Goal: Information Seeking & Learning: Learn about a topic

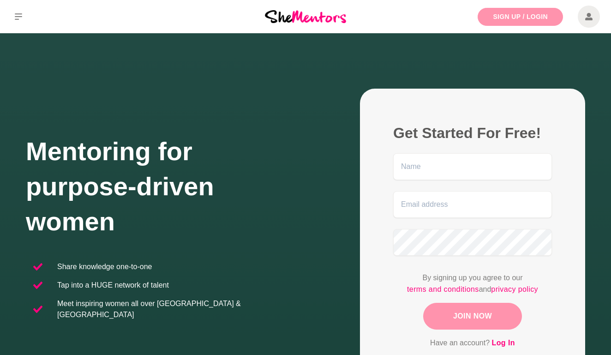
click at [532, 20] on link "Sign Up / Login" at bounding box center [520, 17] width 85 height 18
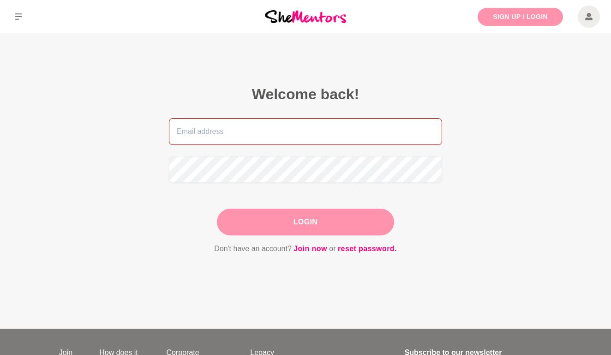
type input "[EMAIL_ADDRESS][DOMAIN_NAME]"
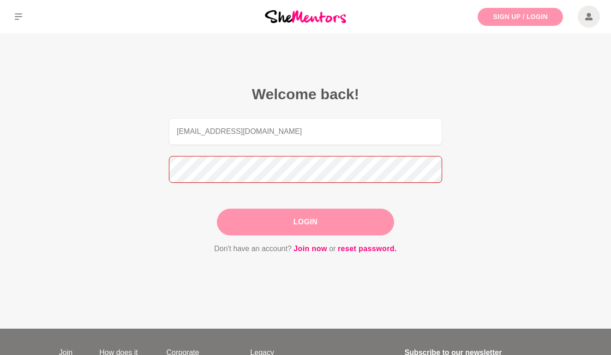
click at [305, 222] on button "Login" at bounding box center [305, 222] width 177 height 27
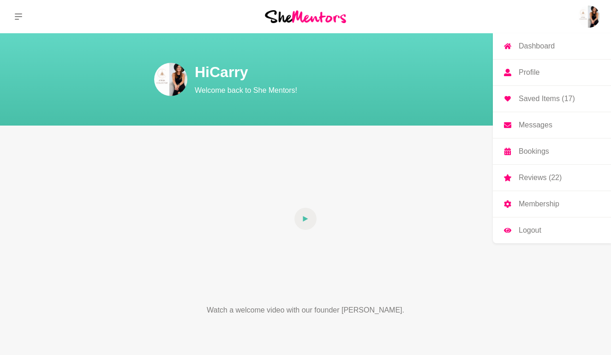
click at [534, 73] on p "Profile" at bounding box center [529, 72] width 21 height 7
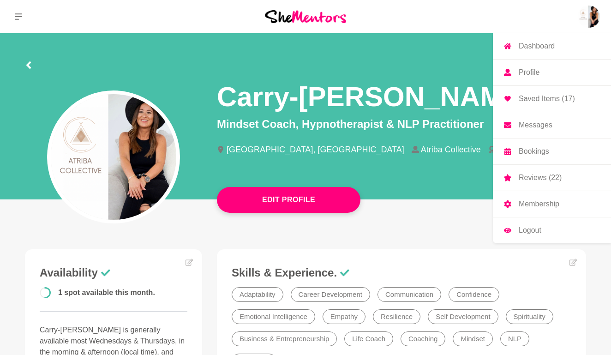
click at [548, 155] on p "Bookings" at bounding box center [534, 151] width 30 height 7
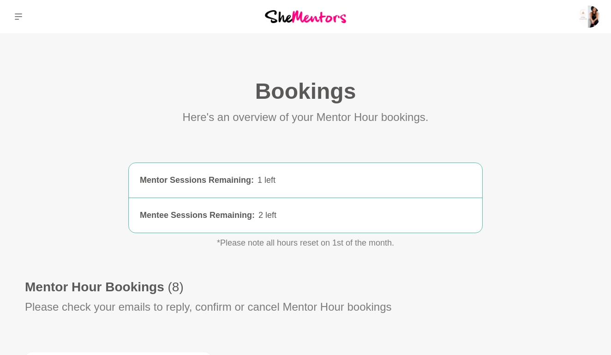
click at [18, 21] on button at bounding box center [18, 16] width 37 height 33
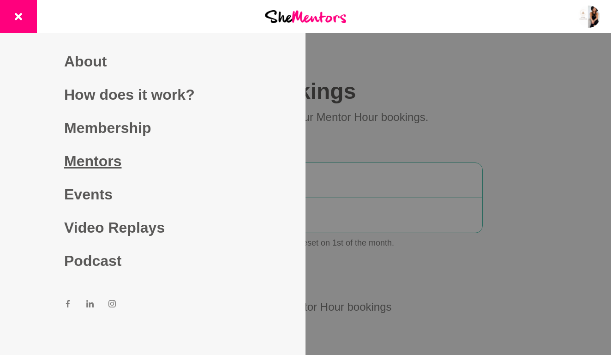
click at [84, 159] on link "Mentors" at bounding box center [152, 160] width 177 height 33
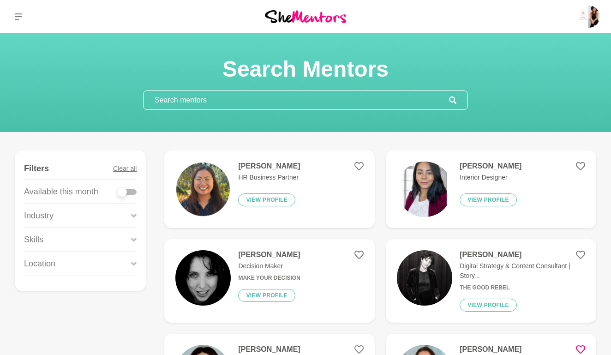
click at [125, 191] on div at bounding box center [122, 191] width 9 height 9
checkbox input "true"
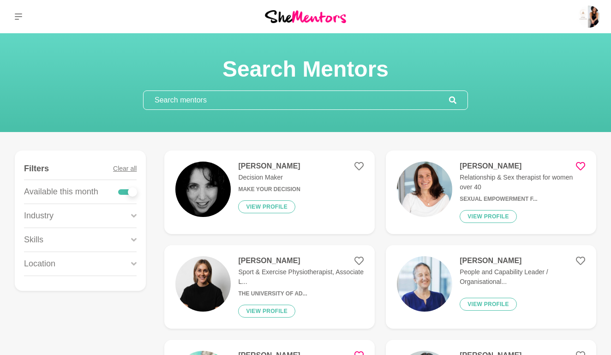
click at [260, 162] on h4 "[PERSON_NAME]" at bounding box center [269, 165] width 62 height 9
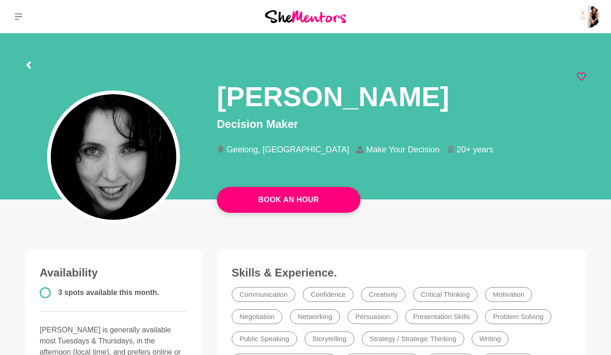
click at [582, 77] on icon at bounding box center [581, 76] width 9 height 9
click at [28, 67] on icon at bounding box center [28, 64] width 7 height 7
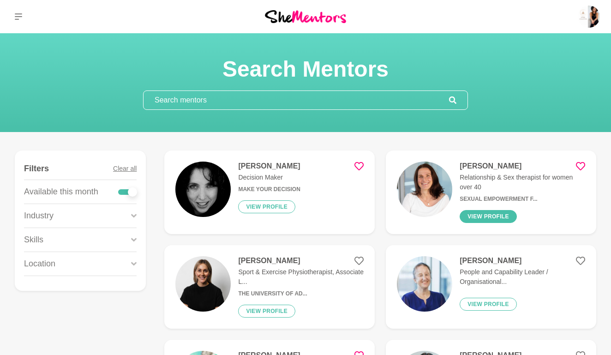
click at [488, 213] on button "View profile" at bounding box center [488, 216] width 57 height 13
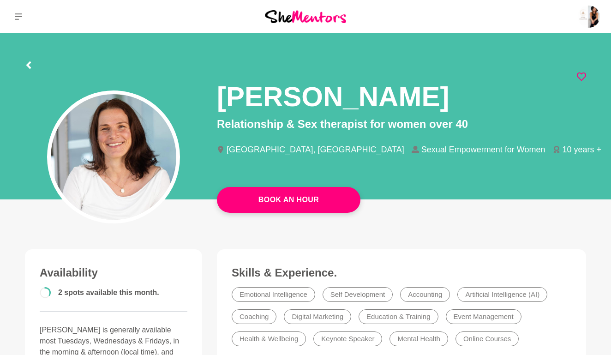
click at [31, 63] on icon at bounding box center [28, 64] width 7 height 7
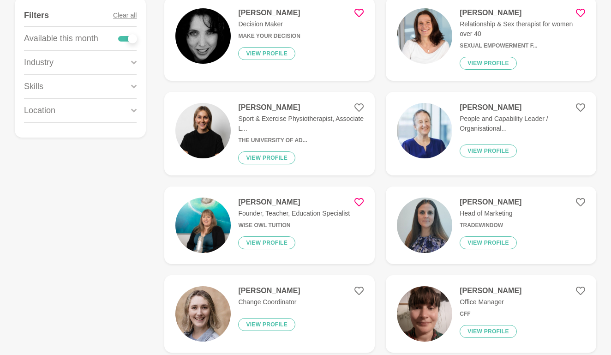
scroll to position [154, 0]
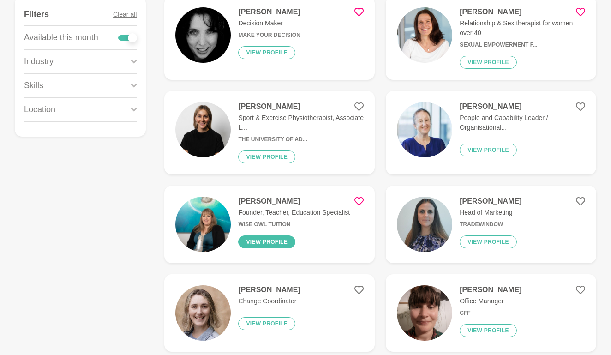
click at [266, 244] on button "View profile" at bounding box center [266, 241] width 57 height 13
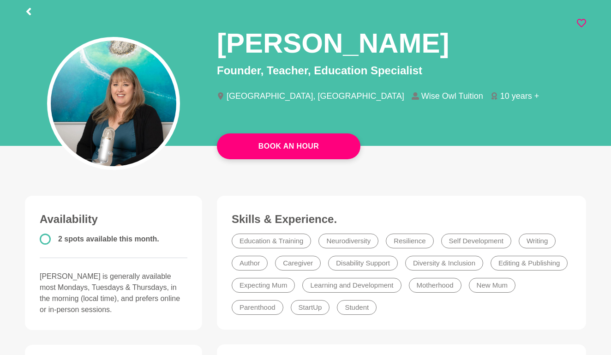
scroll to position [46, 0]
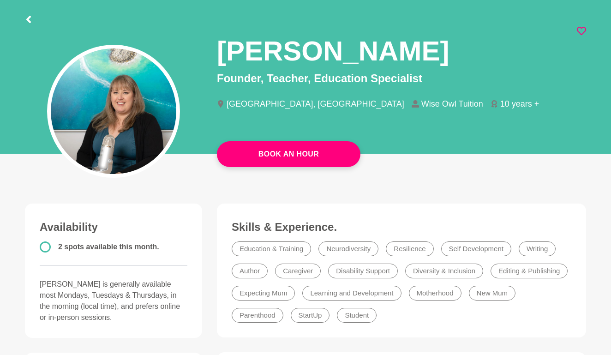
click at [28, 20] on icon at bounding box center [28, 19] width 5 height 7
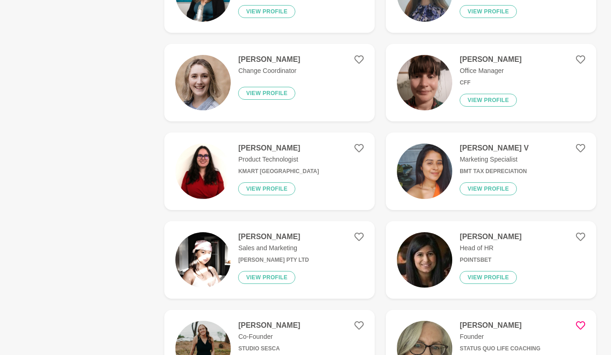
scroll to position [385, 0]
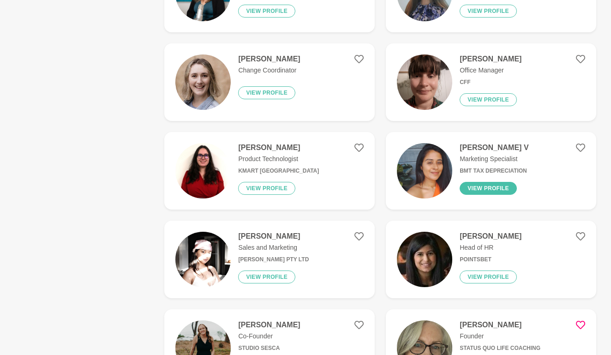
click at [486, 191] on button "View profile" at bounding box center [488, 188] width 57 height 13
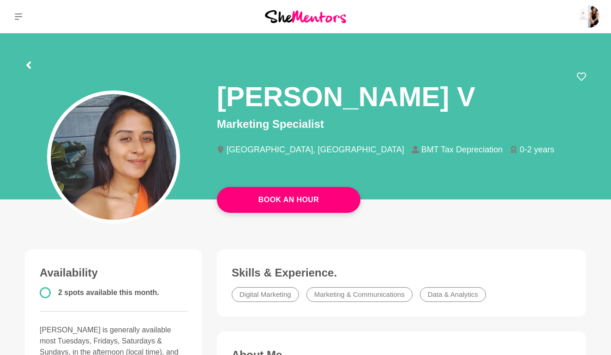
click at [30, 66] on icon at bounding box center [28, 64] width 7 height 7
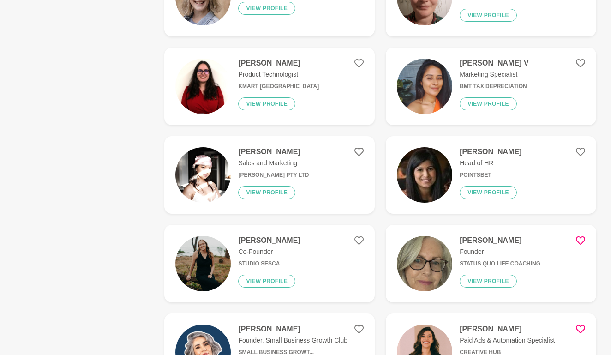
scroll to position [470, 0]
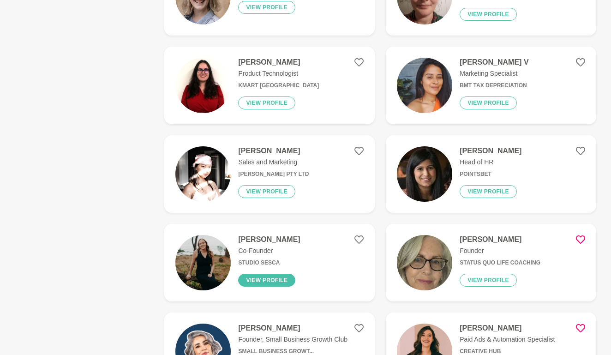
click at [270, 283] on button "View profile" at bounding box center [266, 280] width 57 height 13
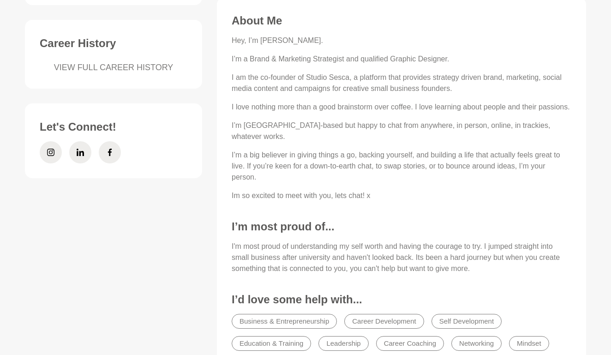
scroll to position [369, 0]
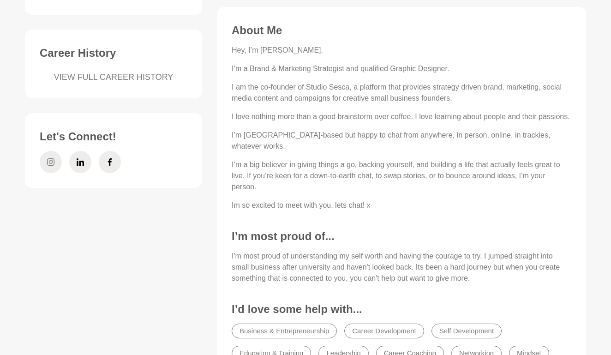
click at [47, 153] on icon at bounding box center [50, 162] width 7 height 22
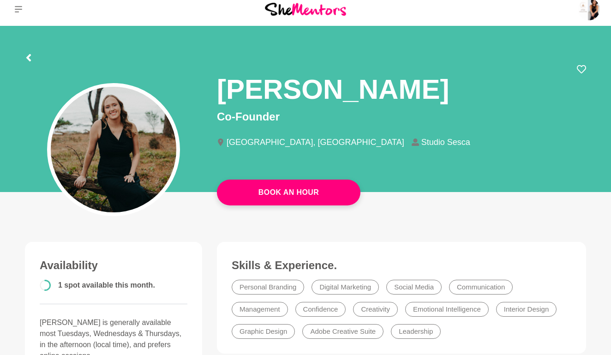
scroll to position [6, 0]
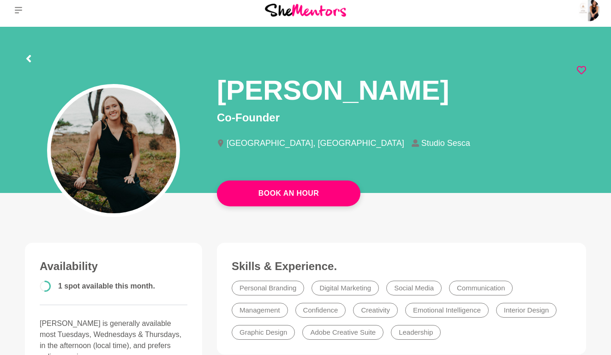
click at [580, 71] on icon at bounding box center [581, 70] width 9 height 9
click at [31, 58] on icon at bounding box center [28, 58] width 7 height 7
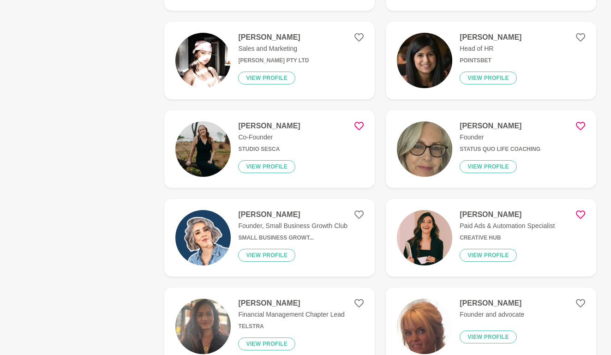
scroll to position [587, 0]
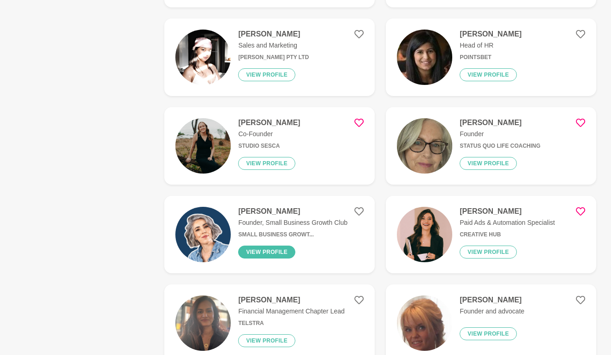
click at [266, 252] on button "View profile" at bounding box center [266, 251] width 57 height 13
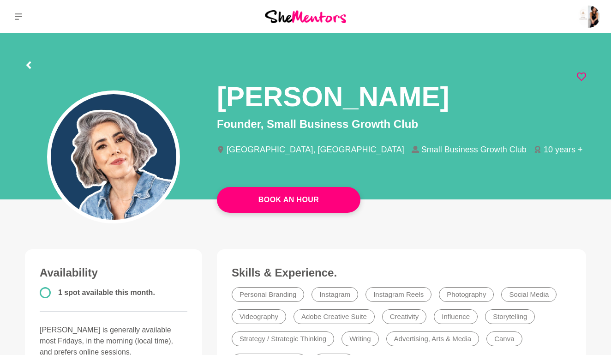
click at [582, 74] on icon at bounding box center [581, 76] width 9 height 9
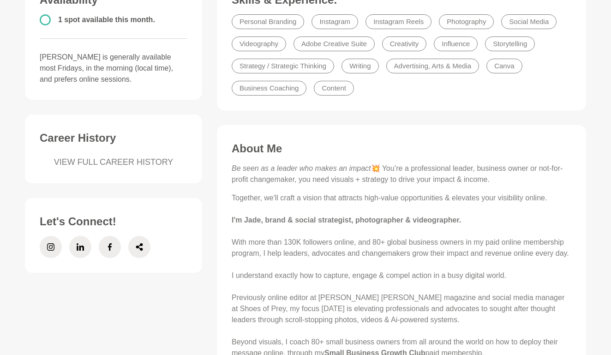
scroll to position [278, 0]
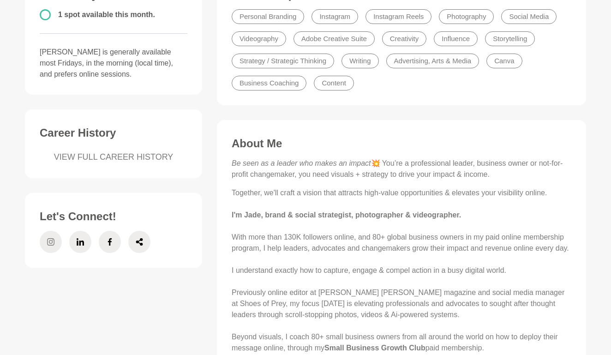
click at [50, 244] on icon at bounding box center [50, 242] width 7 height 22
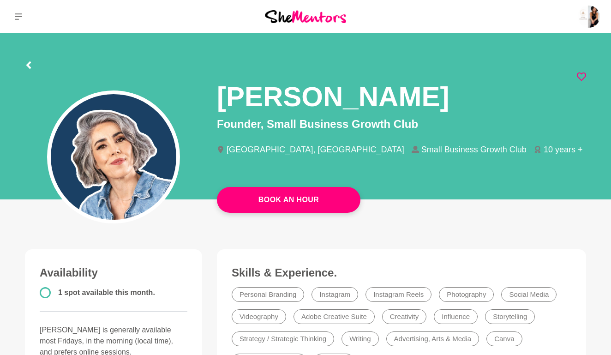
scroll to position [0, 0]
click at [29, 64] on icon at bounding box center [28, 64] width 5 height 7
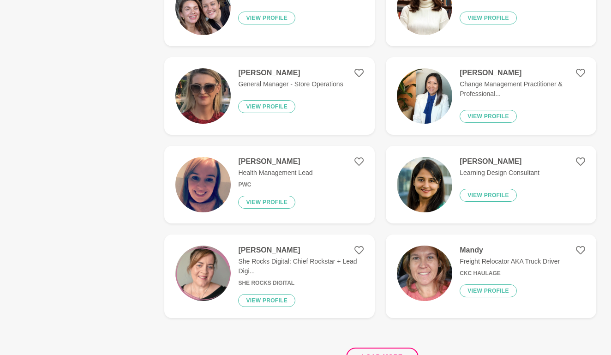
scroll to position [1612, 0]
click at [262, 247] on h4 "[PERSON_NAME]" at bounding box center [300, 249] width 125 height 9
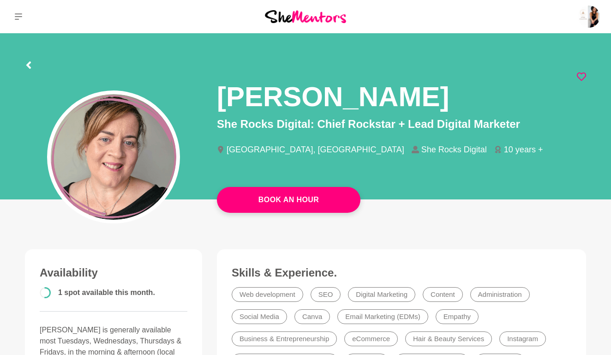
click at [578, 76] on icon at bounding box center [581, 76] width 9 height 9
click at [31, 63] on icon at bounding box center [28, 64] width 7 height 7
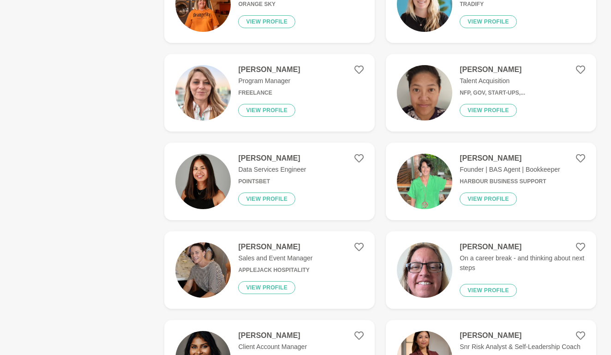
scroll to position [1085, 0]
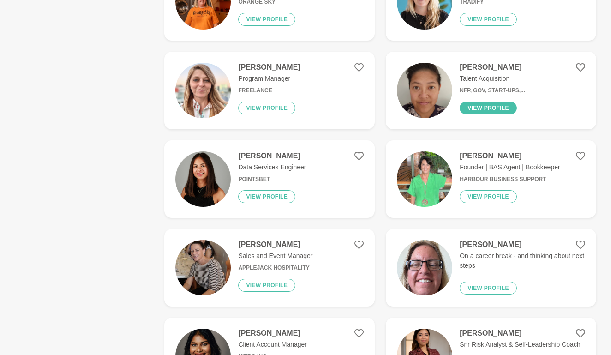
click at [474, 109] on button "View profile" at bounding box center [488, 108] width 57 height 13
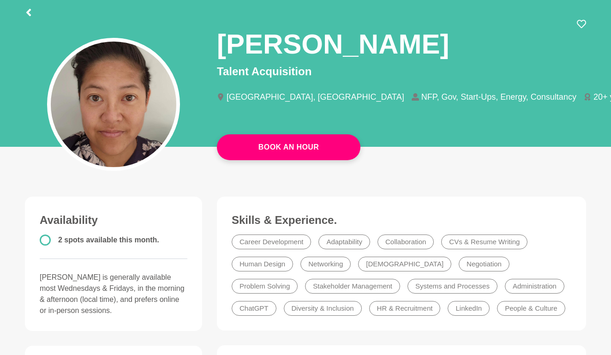
scroll to position [52, 0]
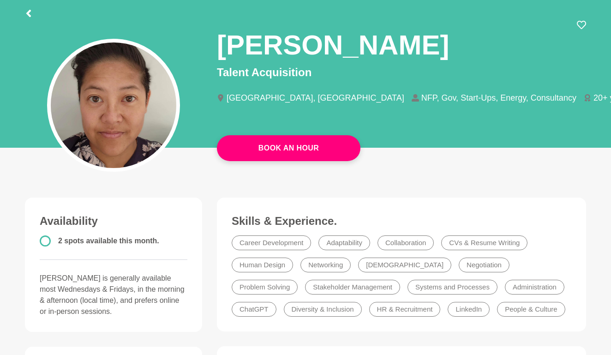
click at [31, 13] on icon at bounding box center [28, 13] width 7 height 7
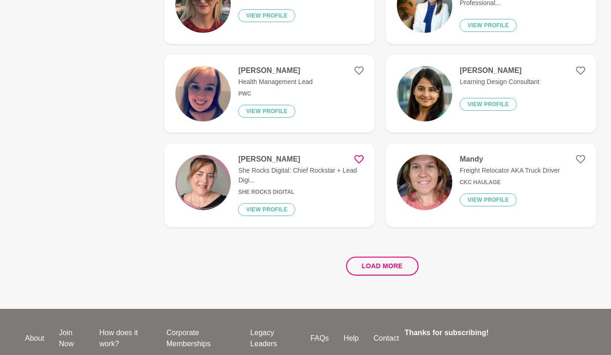
scroll to position [1706, 0]
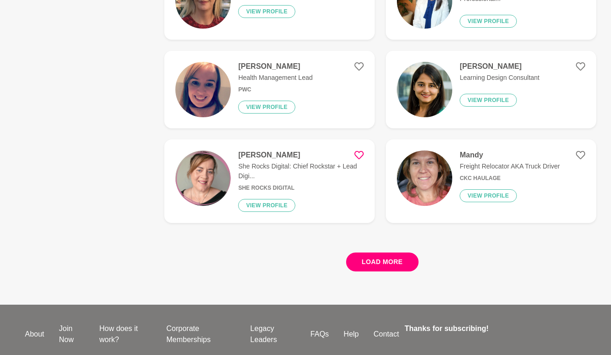
click at [366, 259] on button "Load more" at bounding box center [382, 261] width 72 height 19
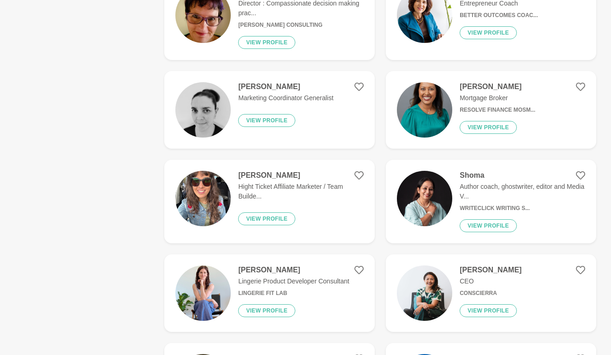
scroll to position [2951, 0]
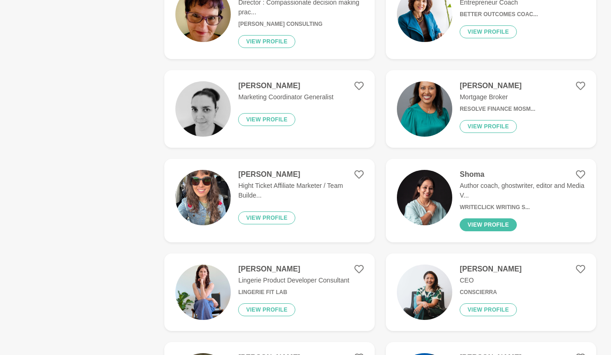
click at [473, 222] on button "View profile" at bounding box center [488, 224] width 57 height 13
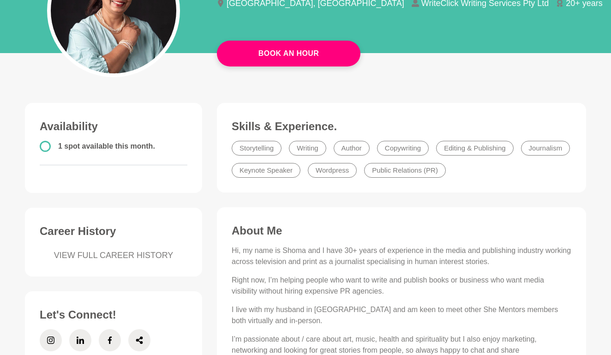
scroll to position [48, 0]
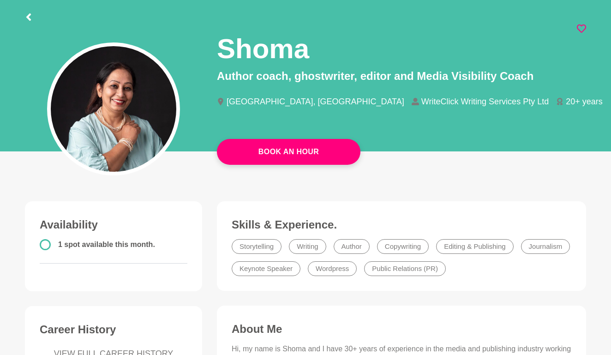
click at [582, 27] on icon at bounding box center [581, 28] width 9 height 9
click at [31, 19] on icon at bounding box center [28, 16] width 7 height 7
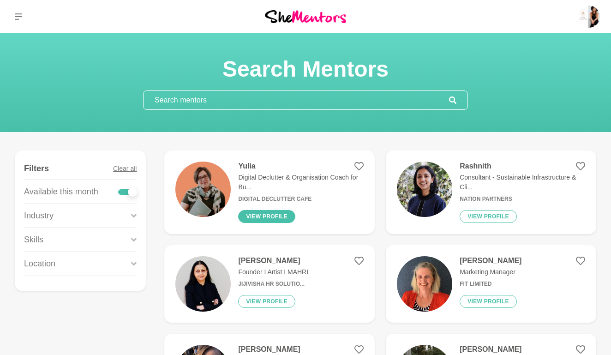
click at [263, 221] on button "View profile" at bounding box center [266, 216] width 57 height 13
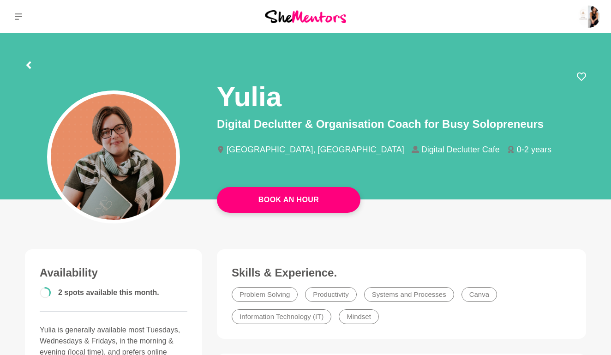
click at [30, 65] on icon at bounding box center [28, 64] width 7 height 7
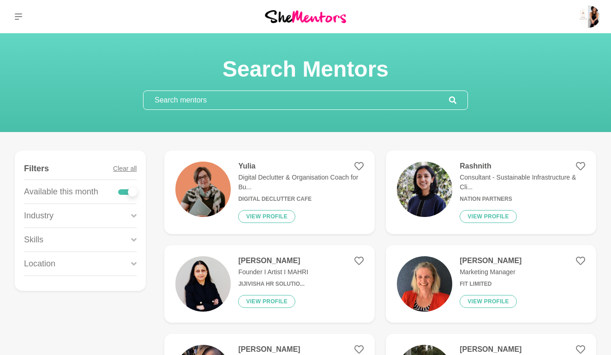
click at [219, 103] on input "text" at bounding box center [295, 100] width 305 height 18
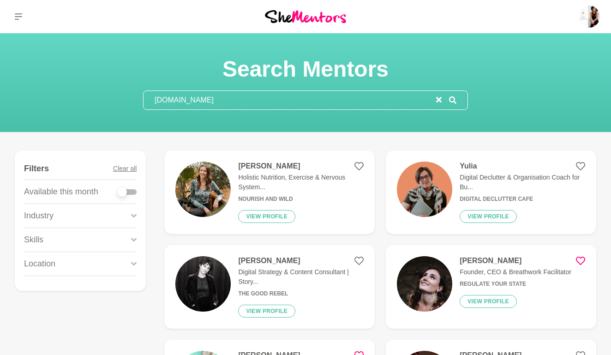
click at [177, 100] on input "[DOMAIN_NAME]" at bounding box center [289, 100] width 293 height 18
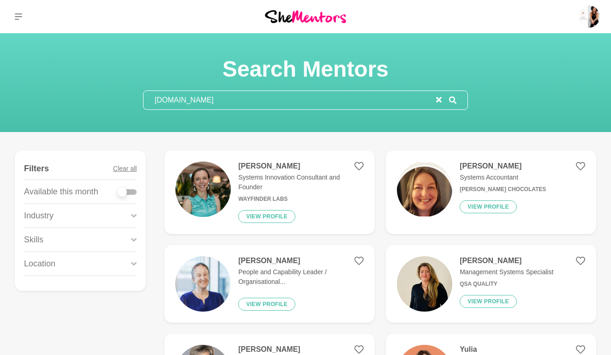
click at [219, 100] on input "[DOMAIN_NAME]" at bounding box center [289, 100] width 293 height 18
type input "[DOMAIN_NAME]"
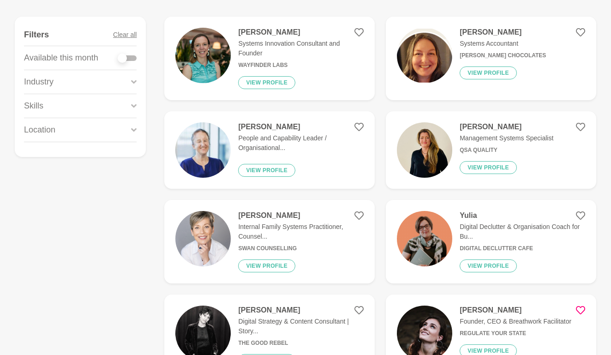
scroll to position [135, 0]
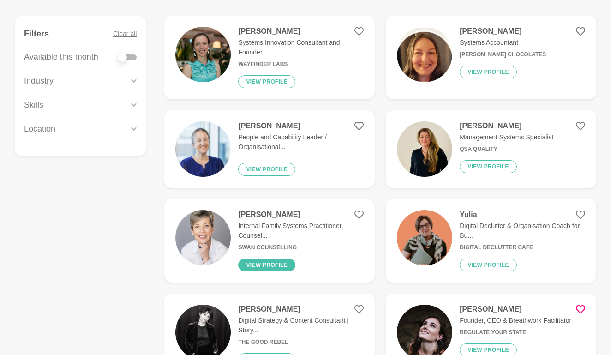
click at [269, 262] on button "View profile" at bounding box center [266, 264] width 57 height 13
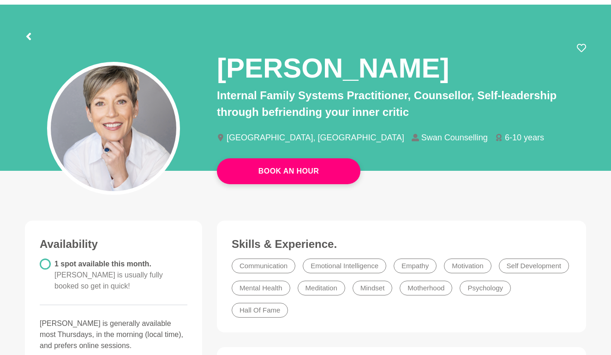
scroll to position [22, 0]
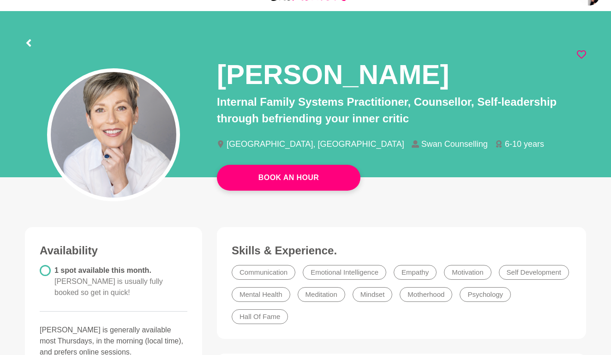
click at [577, 55] on icon at bounding box center [581, 54] width 9 height 9
click at [24, 41] on section "[PERSON_NAME] Internal Family Systems Practitioner, Counsellor, Self-leadership…" at bounding box center [305, 97] width 591 height 172
click at [30, 42] on icon at bounding box center [28, 42] width 7 height 7
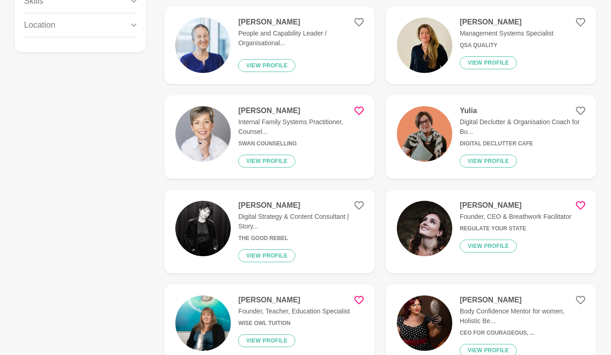
scroll to position [239, 0]
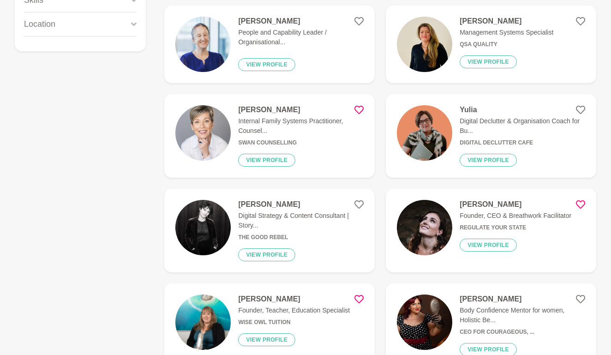
click at [261, 261] on figure "[PERSON_NAME] Digital Strategy & Content Consultant | Story... The Good Rebel V…" at bounding box center [269, 231] width 210 height 84
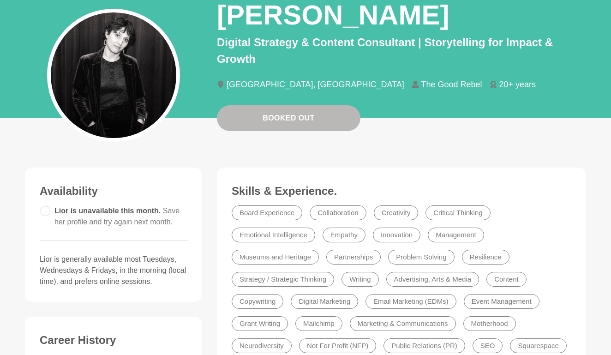
scroll to position [24, 0]
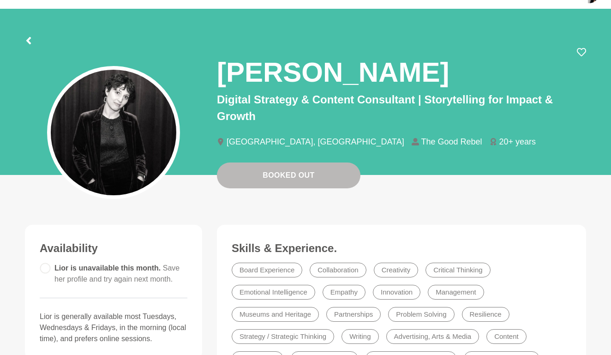
click at [30, 38] on icon at bounding box center [28, 40] width 5 height 7
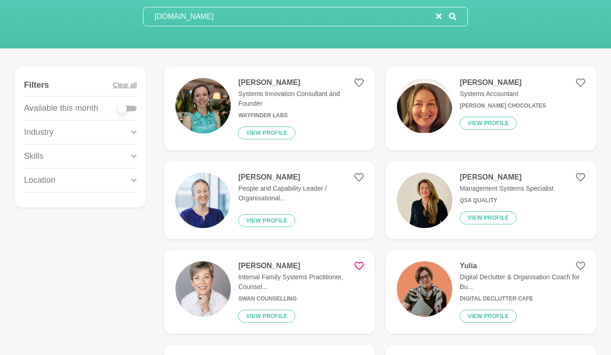
scroll to position [84, 0]
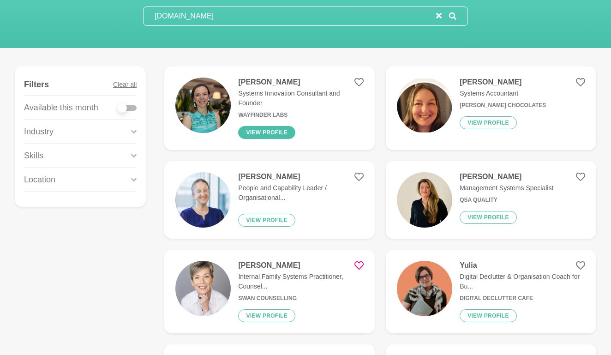
click at [268, 127] on button "View profile" at bounding box center [266, 132] width 57 height 13
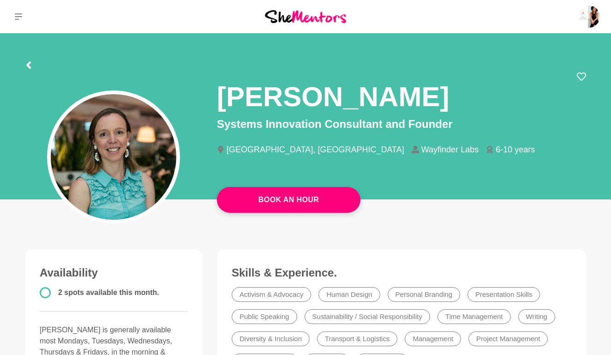
click at [31, 64] on icon at bounding box center [28, 64] width 7 height 7
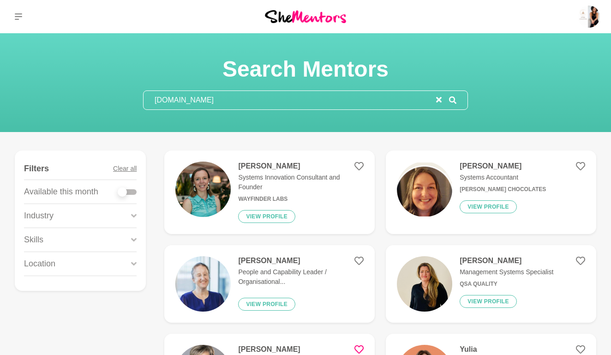
drag, startPoint x: 22, startPoint y: 62, endPoint x: 25, endPoint y: 73, distance: 11.7
click at [25, 73] on div "Search Mentors [DOMAIN_NAME]" at bounding box center [305, 82] width 589 height 54
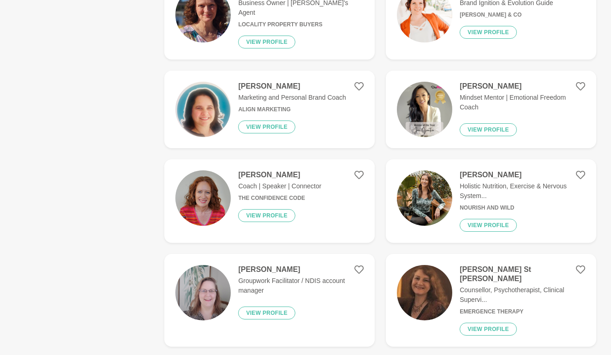
scroll to position [736, 0]
click at [490, 218] on button "View profile" at bounding box center [488, 224] width 57 height 13
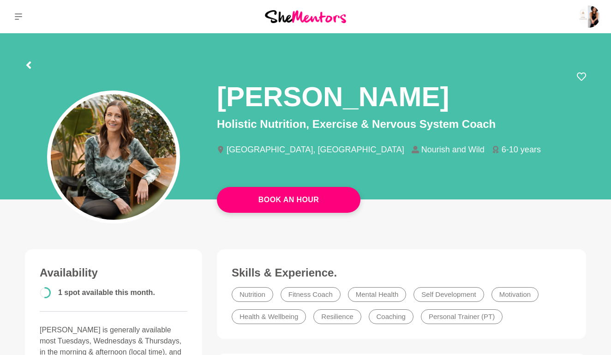
click at [31, 66] on icon at bounding box center [28, 64] width 7 height 7
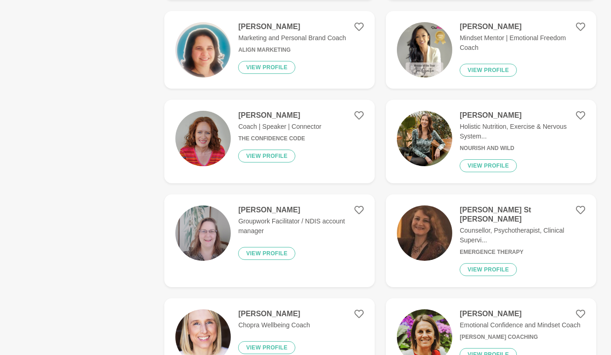
scroll to position [797, 0]
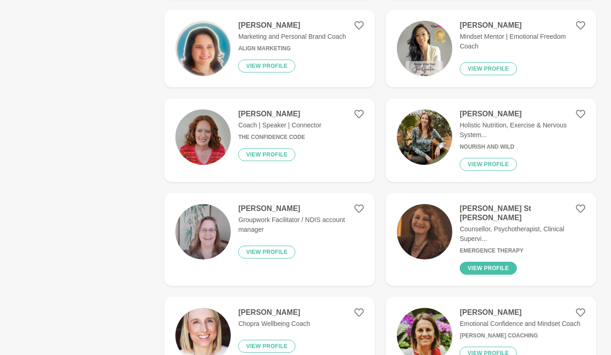
click at [488, 262] on button "View profile" at bounding box center [488, 268] width 57 height 13
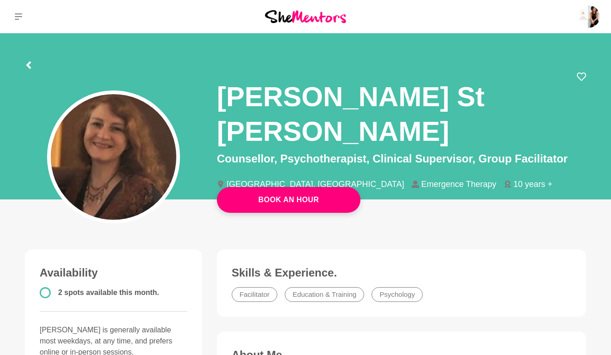
click at [27, 63] on icon at bounding box center [28, 64] width 7 height 7
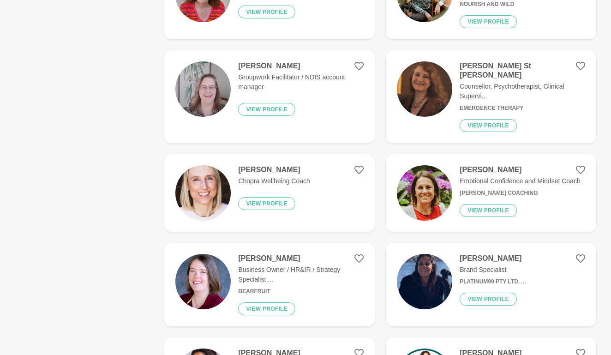
scroll to position [940, 0]
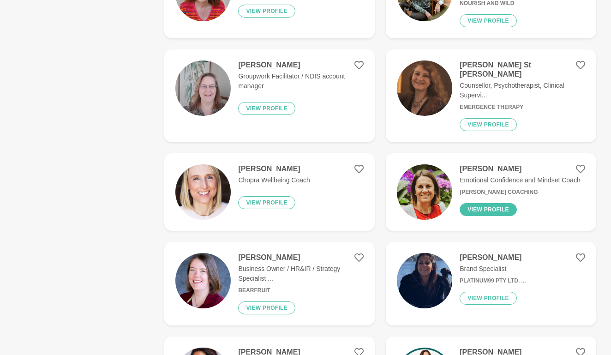
click at [486, 203] on button "View profile" at bounding box center [488, 209] width 57 height 13
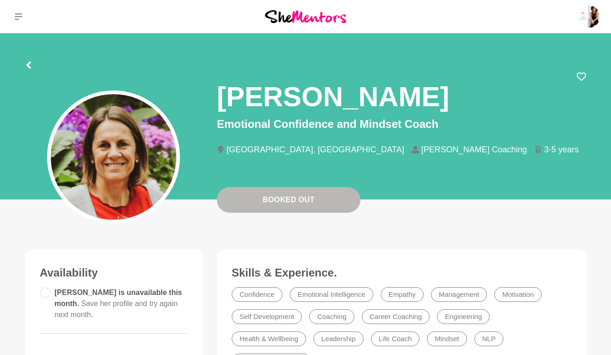
click at [29, 65] on icon at bounding box center [28, 64] width 5 height 7
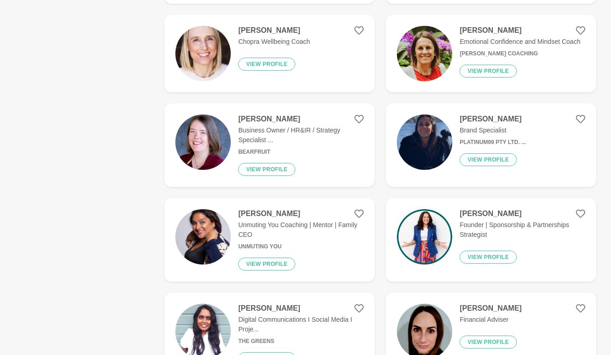
scroll to position [1066, 0]
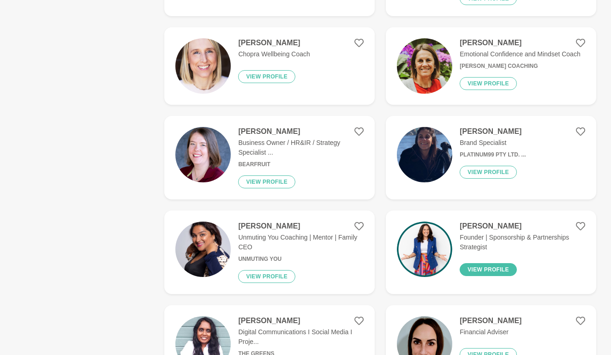
click at [484, 263] on button "View profile" at bounding box center [488, 269] width 57 height 13
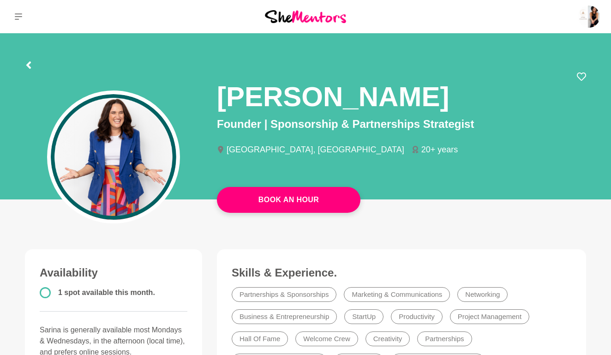
click at [29, 64] on icon at bounding box center [28, 64] width 5 height 7
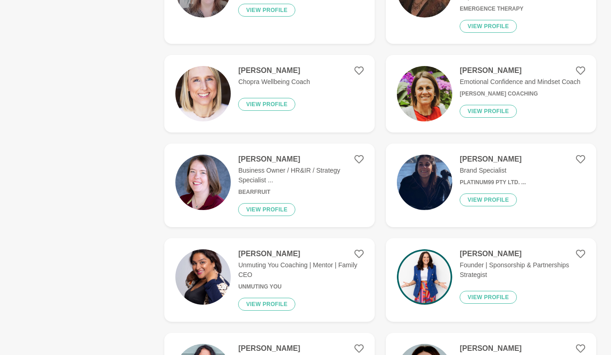
scroll to position [1039, 0]
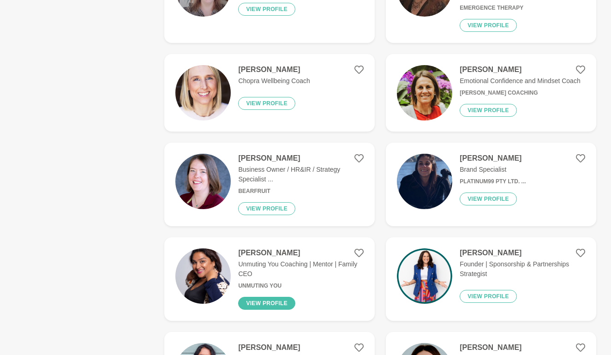
click at [276, 297] on button "View profile" at bounding box center [266, 303] width 57 height 13
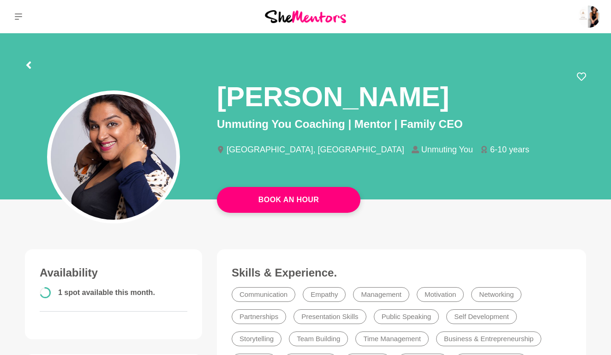
click at [27, 64] on icon at bounding box center [28, 64] width 7 height 7
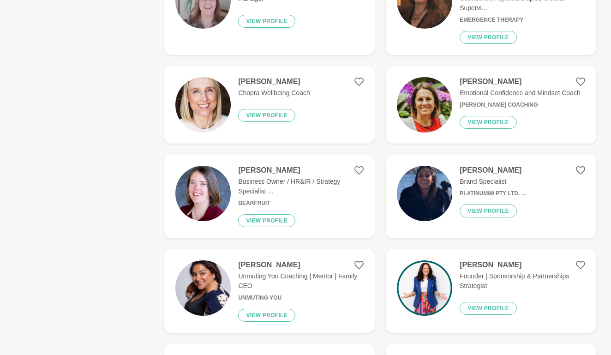
scroll to position [1031, 0]
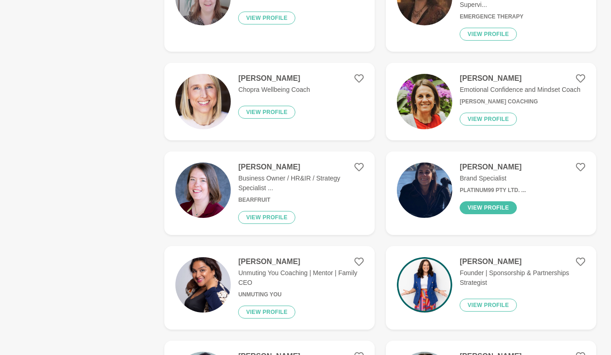
click at [485, 201] on button "View profile" at bounding box center [488, 207] width 57 height 13
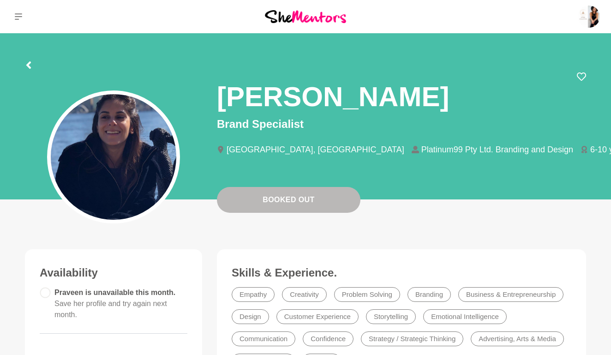
click at [29, 64] on icon at bounding box center [28, 64] width 5 height 7
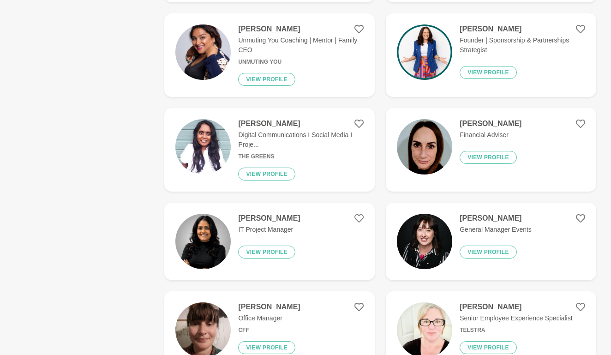
scroll to position [1271, 0]
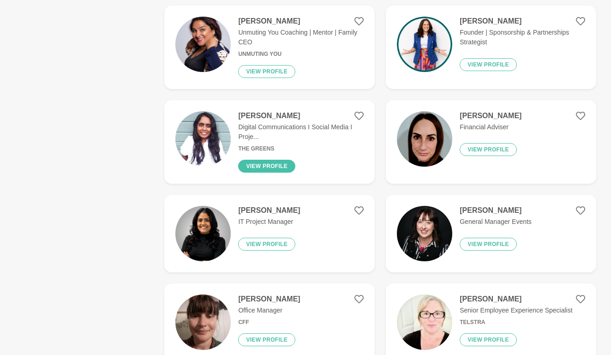
click at [267, 160] on button "View profile" at bounding box center [266, 166] width 57 height 13
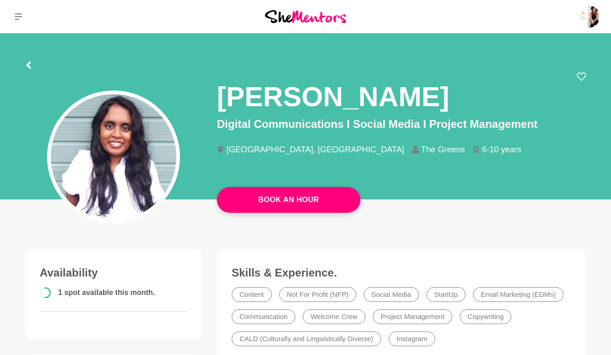
click at [29, 63] on icon at bounding box center [28, 64] width 5 height 7
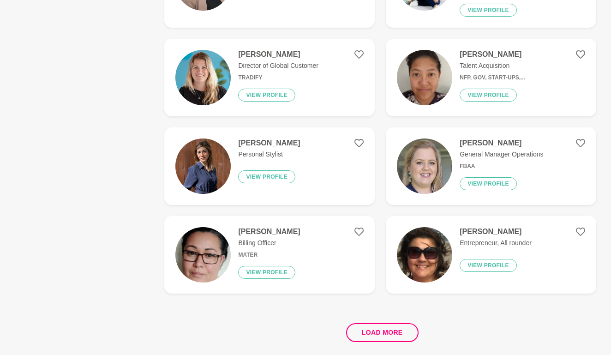
scroll to position [1700, 0]
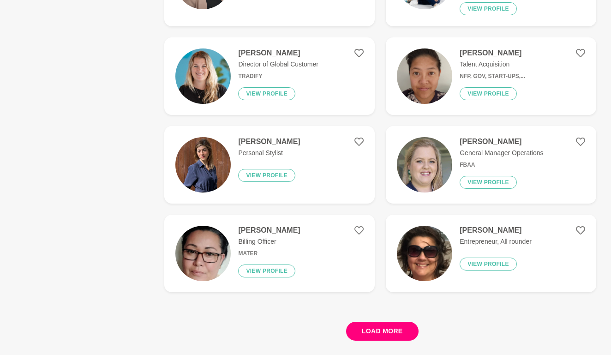
click at [384, 322] on button "Load more" at bounding box center [382, 331] width 72 height 19
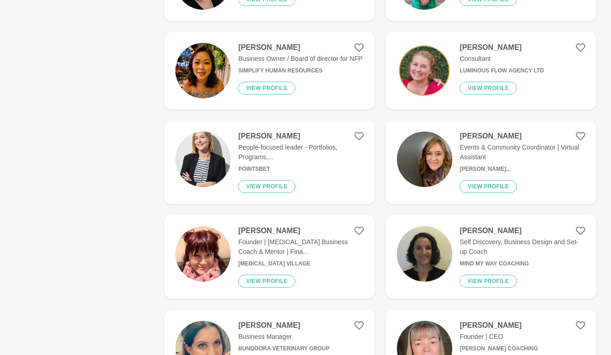
scroll to position [2430, 0]
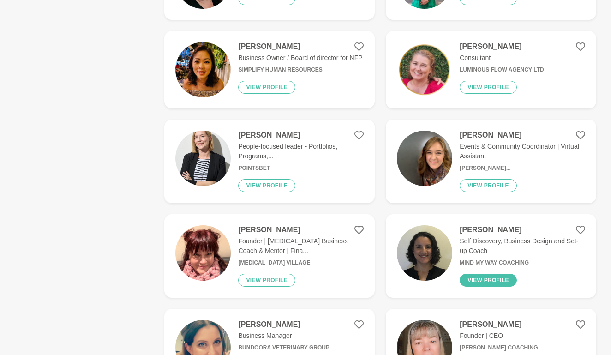
click at [492, 274] on button "View profile" at bounding box center [488, 280] width 57 height 13
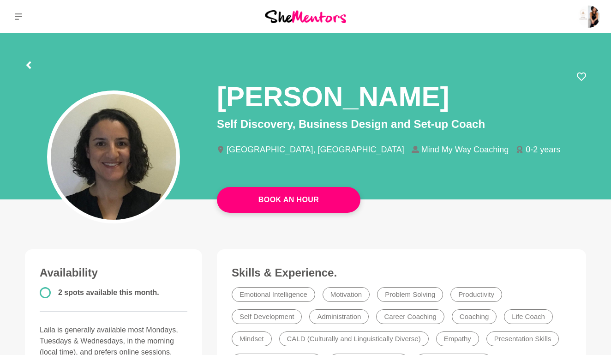
click at [28, 66] on icon at bounding box center [28, 64] width 5 height 7
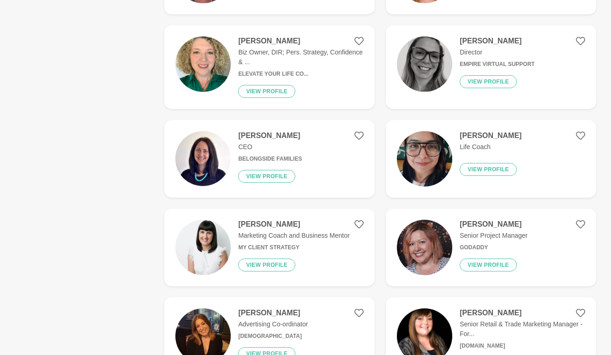
scroll to position [951, 0]
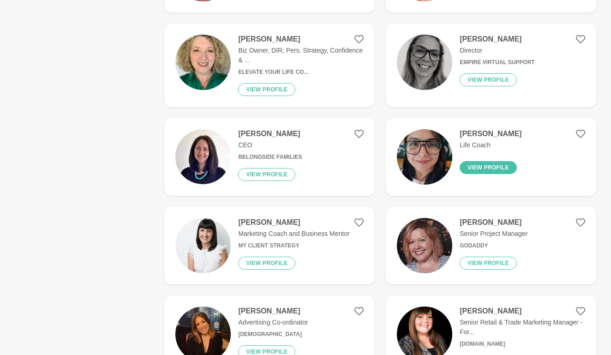
click at [471, 161] on button "View profile" at bounding box center [488, 167] width 57 height 13
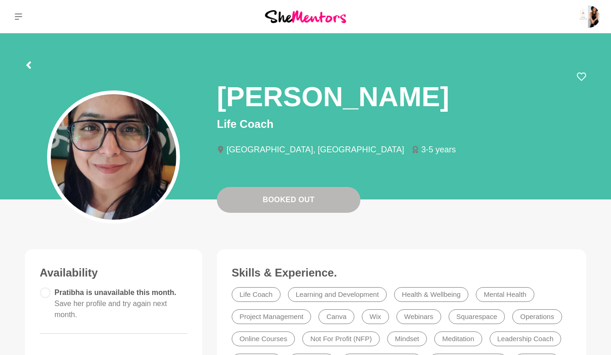
click at [26, 64] on icon at bounding box center [28, 64] width 7 height 7
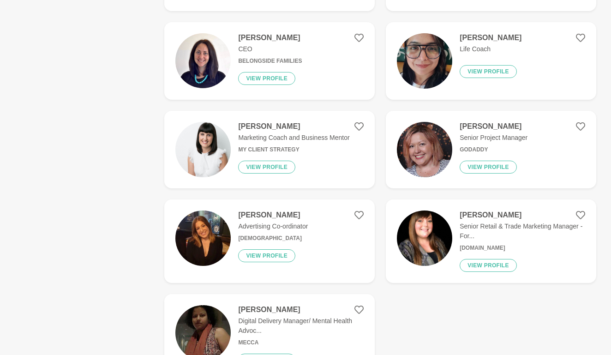
scroll to position [1020, 0]
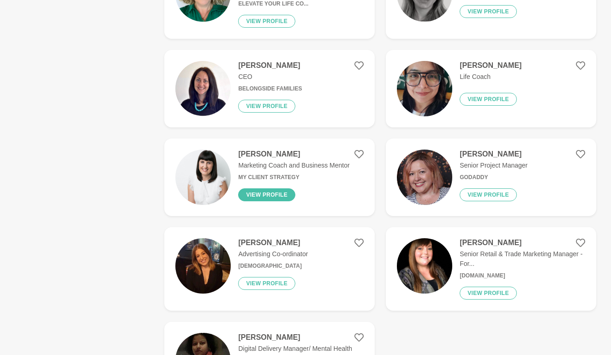
click at [264, 188] on button "View profile" at bounding box center [266, 194] width 57 height 13
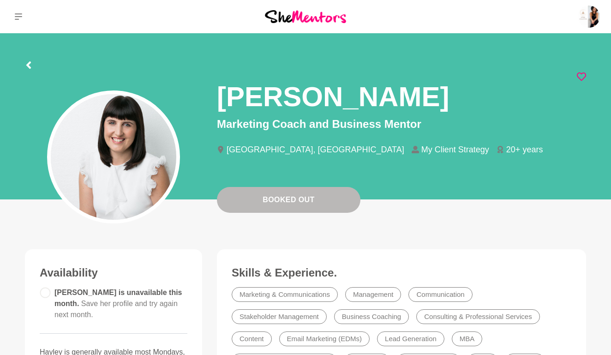
click at [579, 77] on icon at bounding box center [581, 76] width 9 height 9
click at [29, 65] on icon at bounding box center [28, 64] width 5 height 7
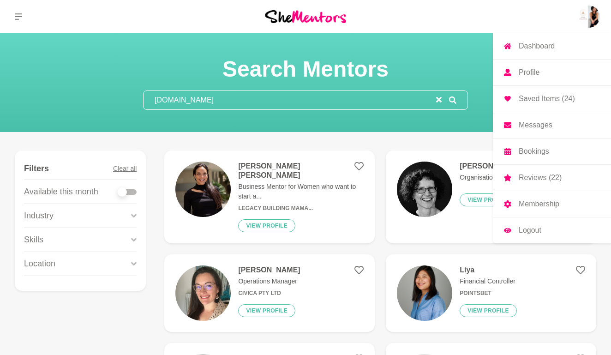
click at [535, 101] on p "Saved Items (24)" at bounding box center [547, 98] width 56 height 7
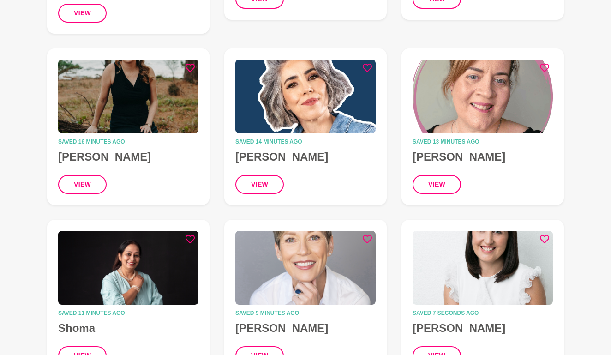
scroll to position [1066, 0]
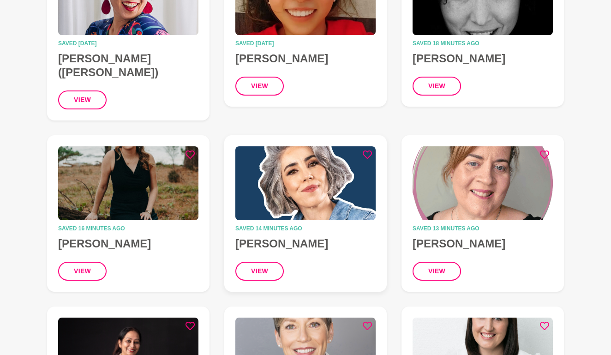
click at [315, 154] on img at bounding box center [305, 183] width 140 height 74
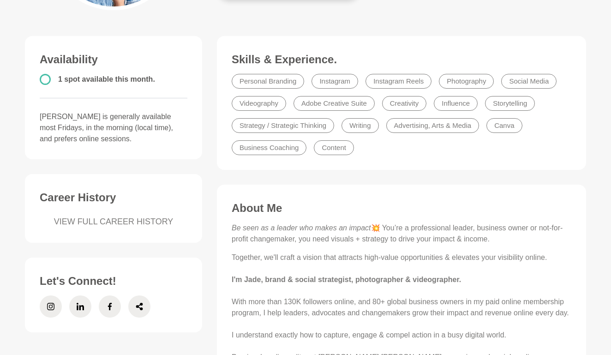
scroll to position [218, 0]
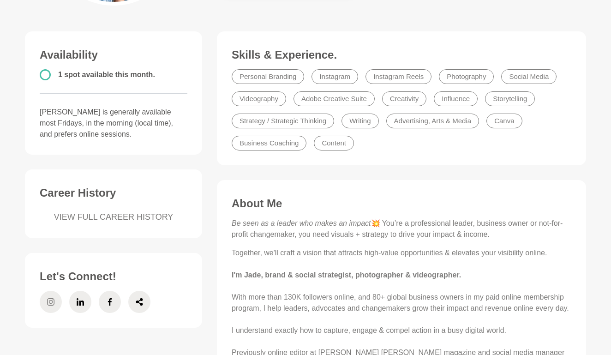
click at [46, 301] on span at bounding box center [51, 302] width 22 height 22
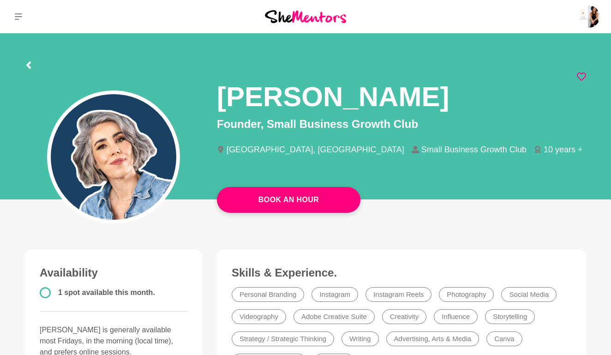
scroll to position [0, 0]
